Goal: Information Seeking & Learning: Learn about a topic

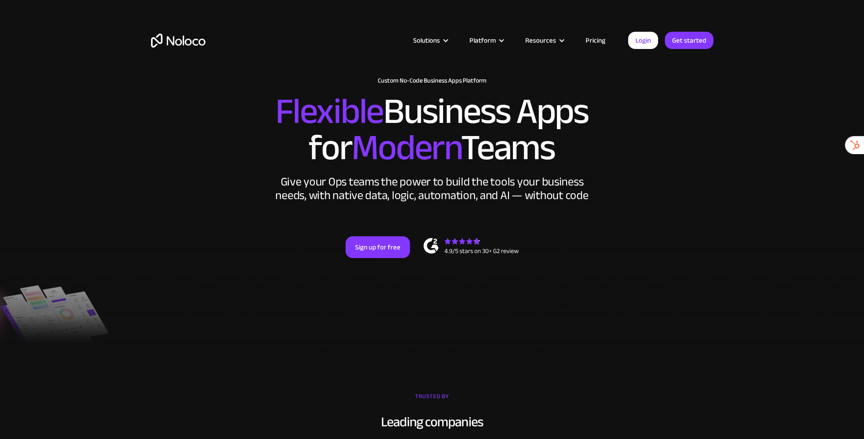
click at [715, 124] on div "New: Connect Noloco to Stripe Custom No-Code Business Apps Platform Flexible Bu…" at bounding box center [432, 176] width 580 height 217
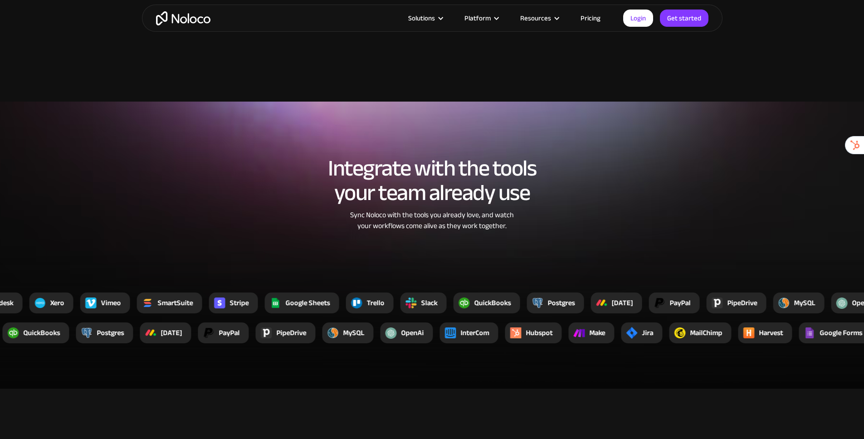
scroll to position [1298, 0]
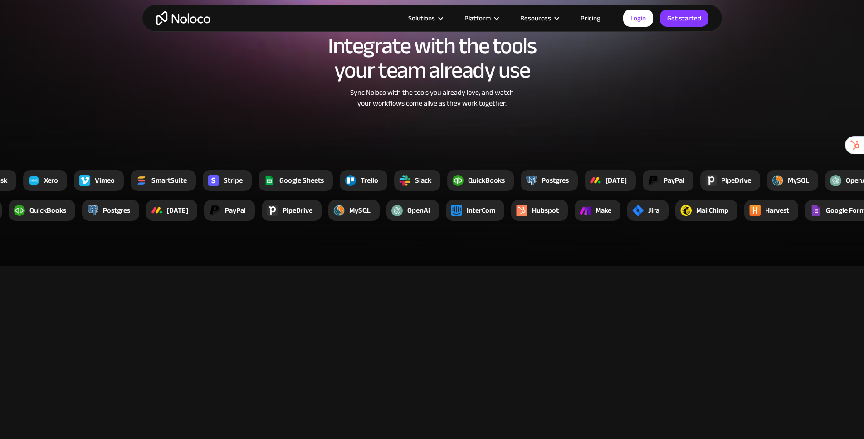
click at [447, 83] on h2 "Integrate with the tools your team already use" at bounding box center [432, 58] width 562 height 49
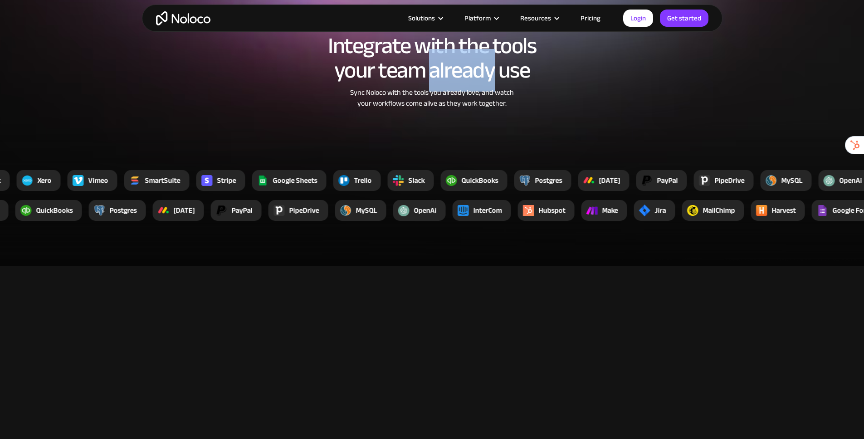
click at [447, 83] on h2 "Integrate with the tools your team already use" at bounding box center [432, 58] width 562 height 49
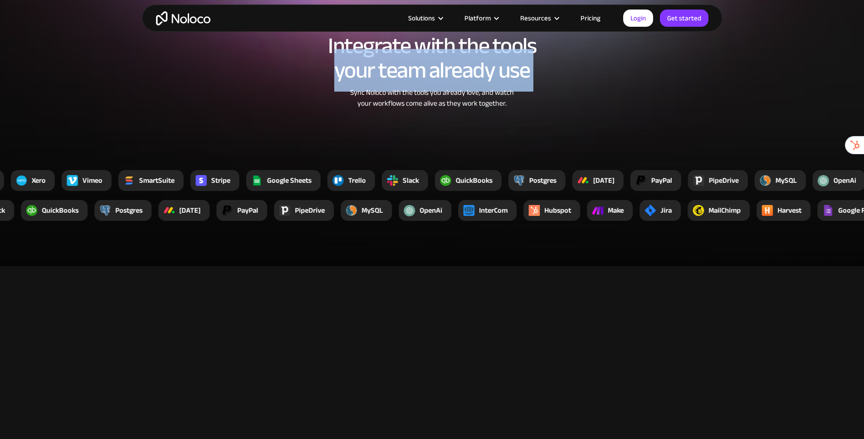
click at [447, 83] on h2 "Integrate with the tools your team already use" at bounding box center [432, 58] width 562 height 49
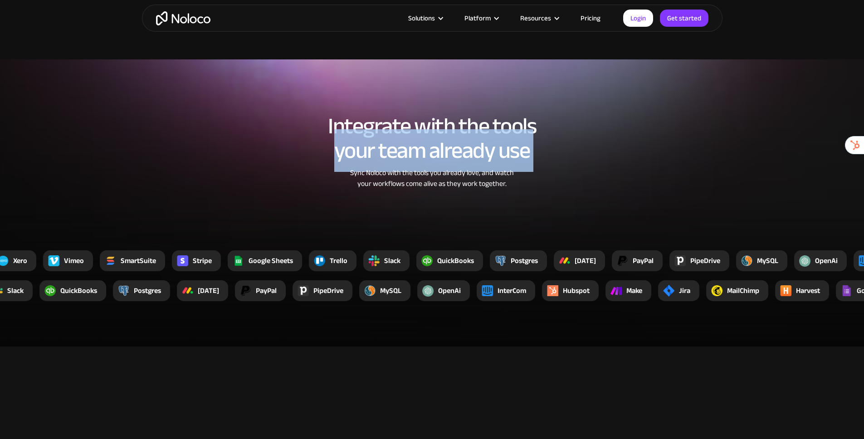
click at [553, 189] on div "Integrate with the tools your team already use Sync Noloco with the tools you a…" at bounding box center [432, 161] width 580 height 112
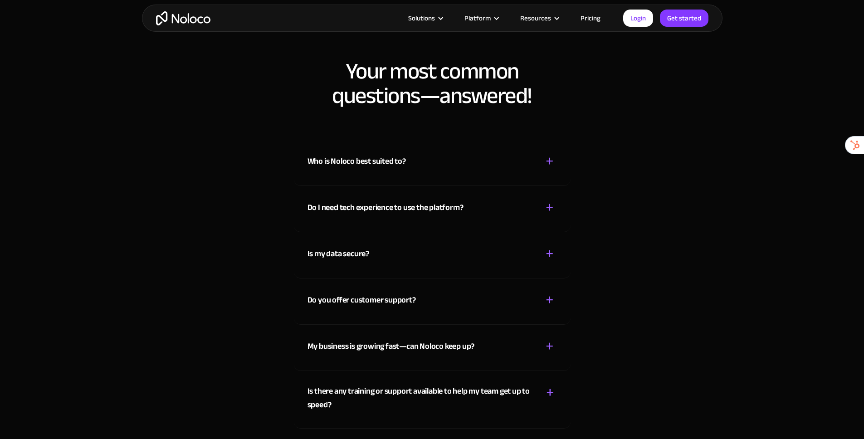
scroll to position [4643, 0]
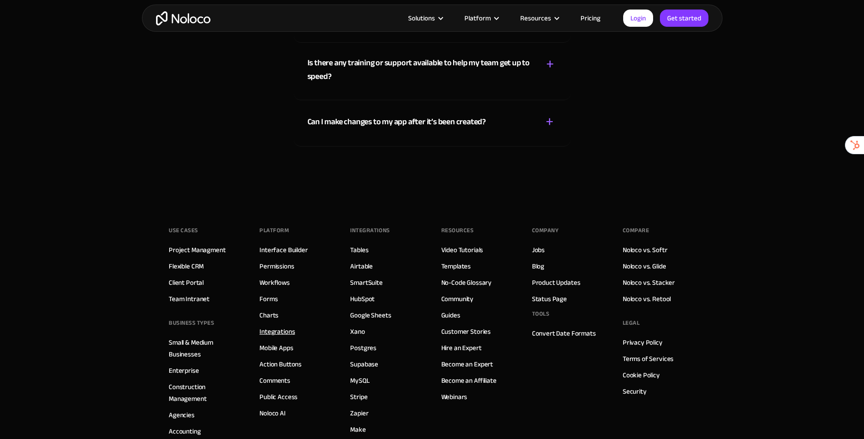
click at [278, 325] on link "Integrations" at bounding box center [276, 331] width 35 height 12
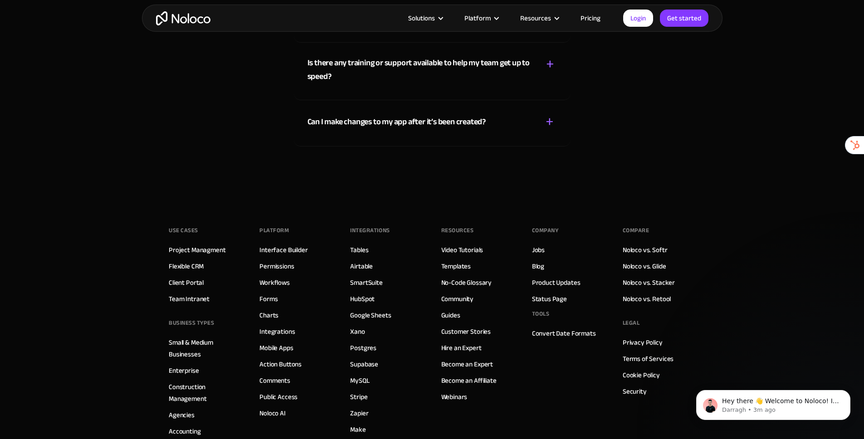
scroll to position [0, 0]
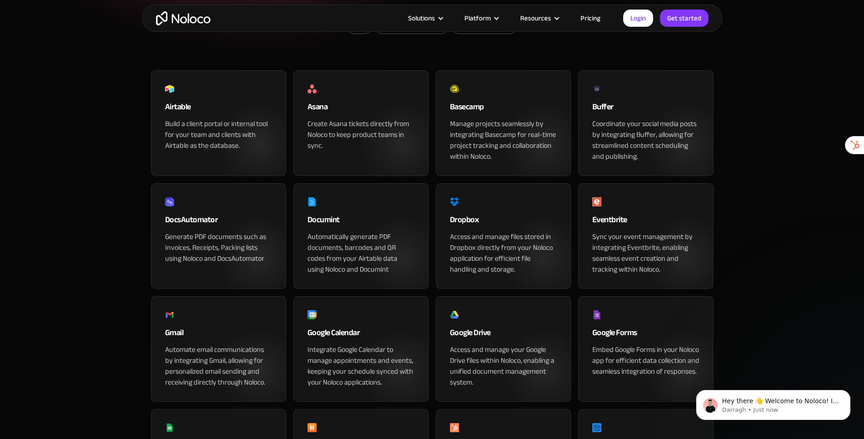
scroll to position [209, 0]
click at [430, 33] on input "Native Integrations" at bounding box center [411, 24] width 73 height 16
checkbox input "true"
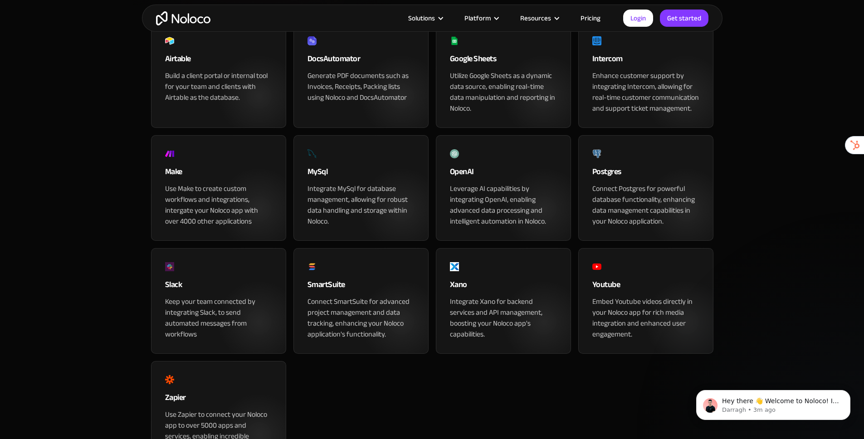
scroll to position [267, 0]
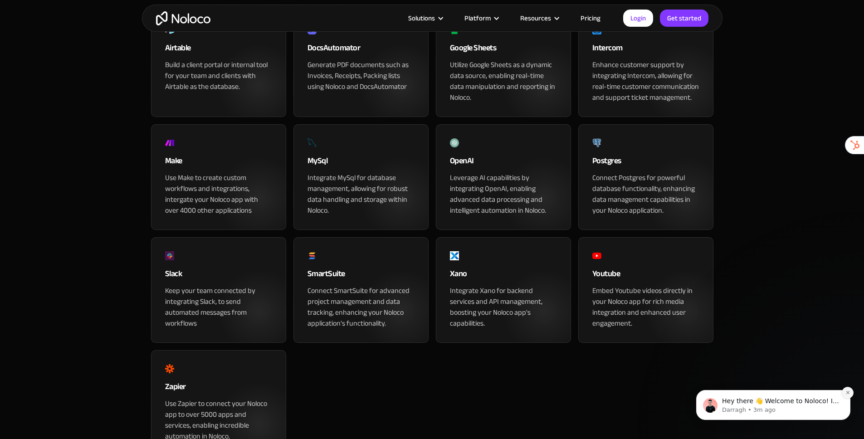
click at [846, 393] on icon "Dismiss notification" at bounding box center [846, 392] width 3 height 3
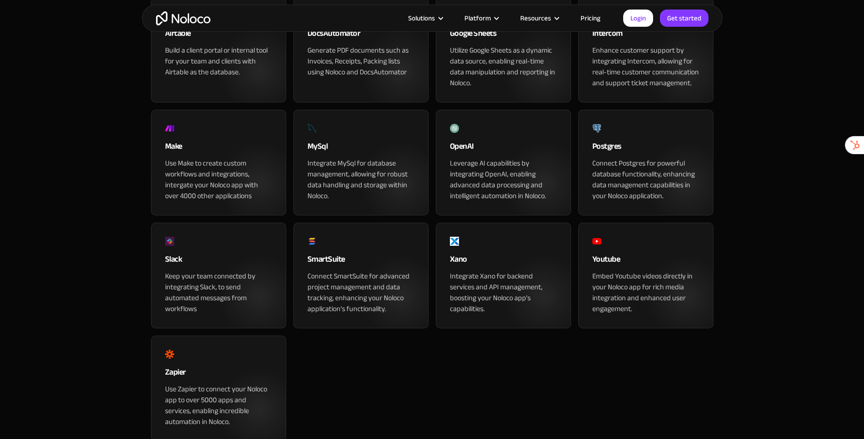
scroll to position [282, 0]
